Goal: Information Seeking & Learning: Learn about a topic

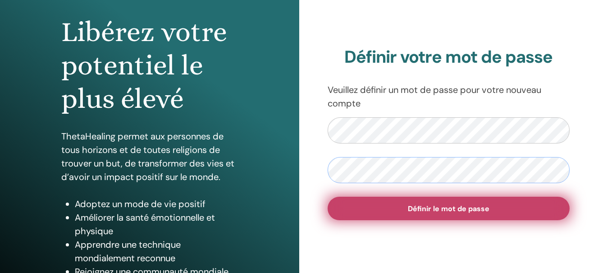
scroll to position [90, 0]
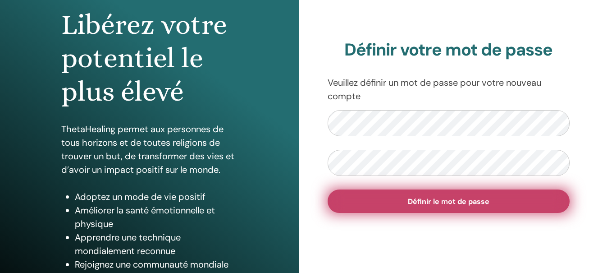
click at [470, 199] on span "Définir le mot de passe" at bounding box center [449, 201] width 82 height 9
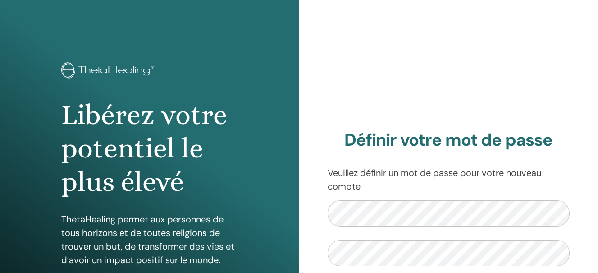
scroll to position [160, 0]
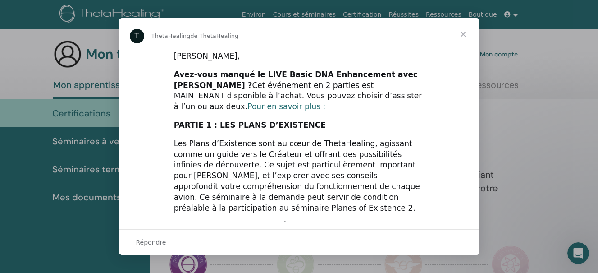
click at [463, 34] on span "Fermer" at bounding box center [463, 34] width 32 height 32
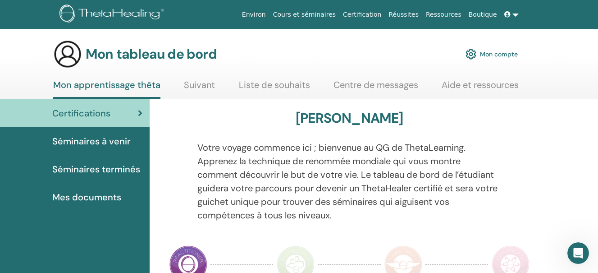
click at [89, 117] on span "Certifications" at bounding box center [81, 113] width 58 height 14
click at [196, 83] on link "Suivant" at bounding box center [199, 88] width 31 height 18
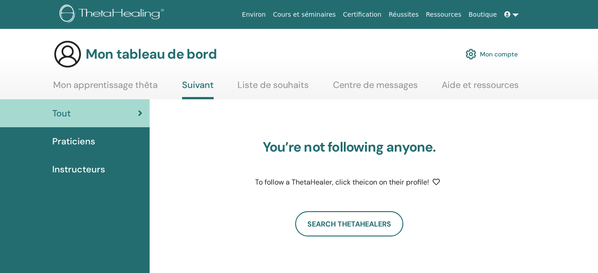
click at [87, 82] on link "Mon apprentissage thêta" at bounding box center [105, 88] width 105 height 18
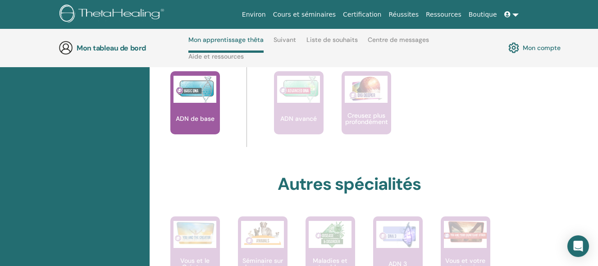
scroll to position [444, 0]
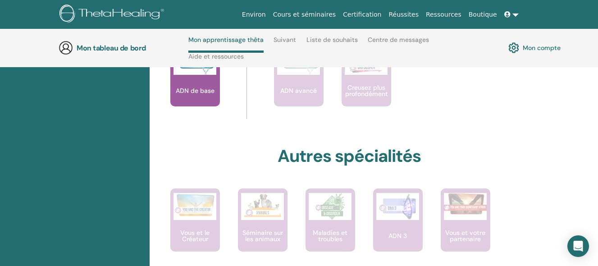
click at [186, 87] on p "ADN de base" at bounding box center [195, 90] width 46 height 6
